Goal: Book appointment/travel/reservation

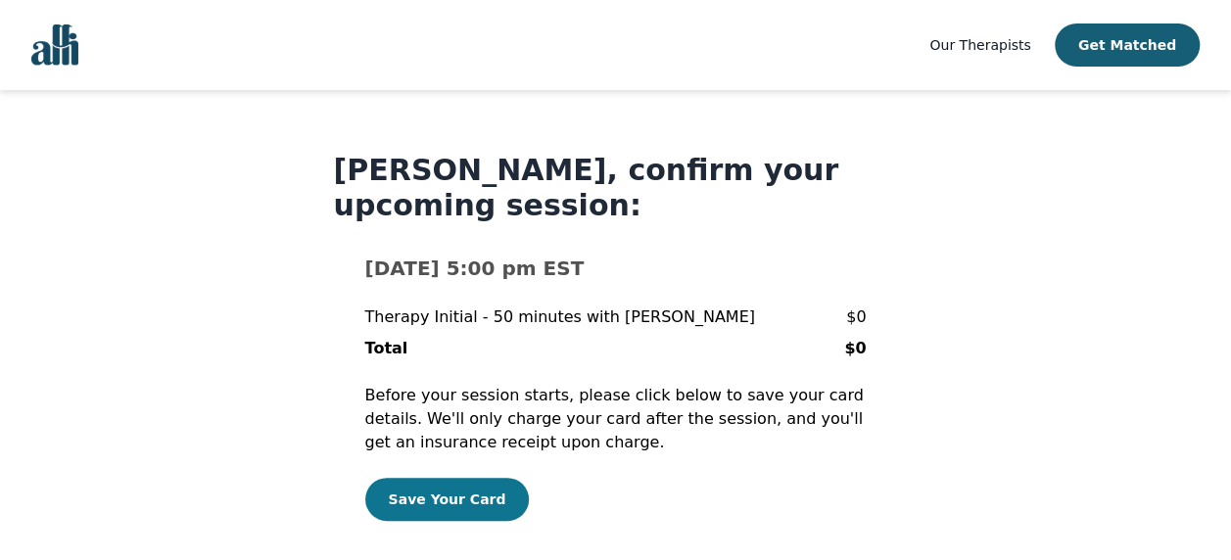
click at [479, 501] on button "Save Your Card" at bounding box center [447, 499] width 164 height 43
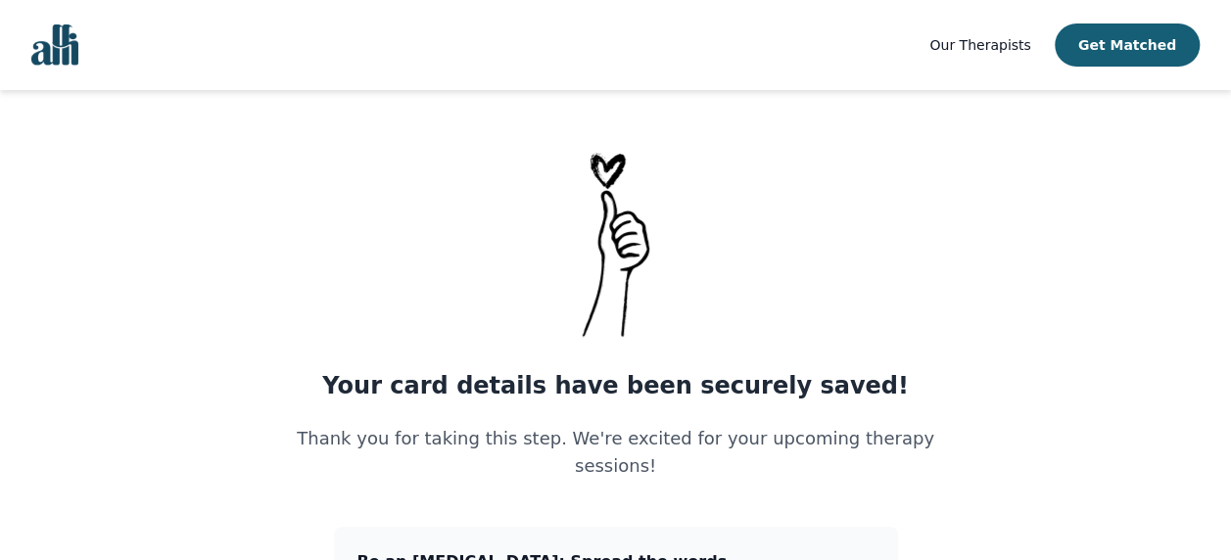
scroll to position [392, 0]
